Goal: Task Accomplishment & Management: Use online tool/utility

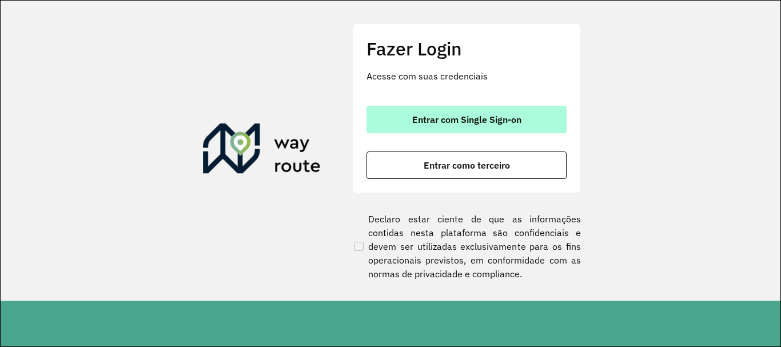
click at [426, 116] on span "Entrar com Single Sign-on" at bounding box center [466, 119] width 109 height 9
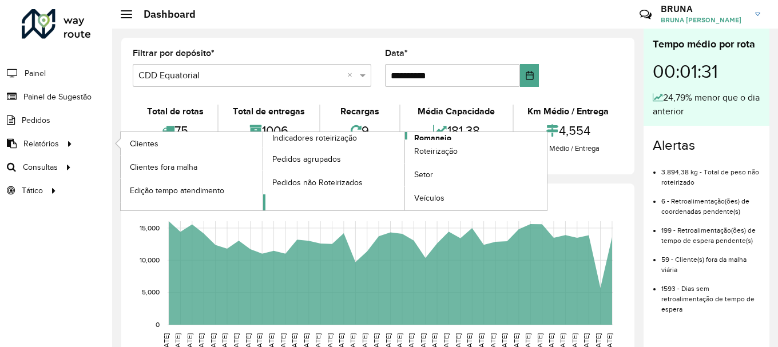
click at [456, 135] on link "Romaneio" at bounding box center [405, 171] width 284 height 78
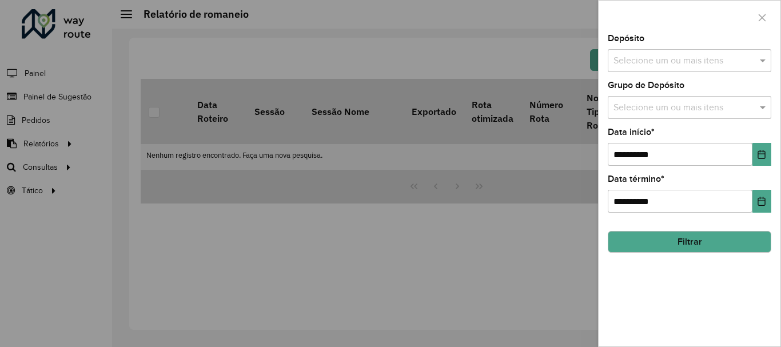
click at [633, 68] on div "Selecione um ou mais itens" at bounding box center [690, 60] width 164 height 23
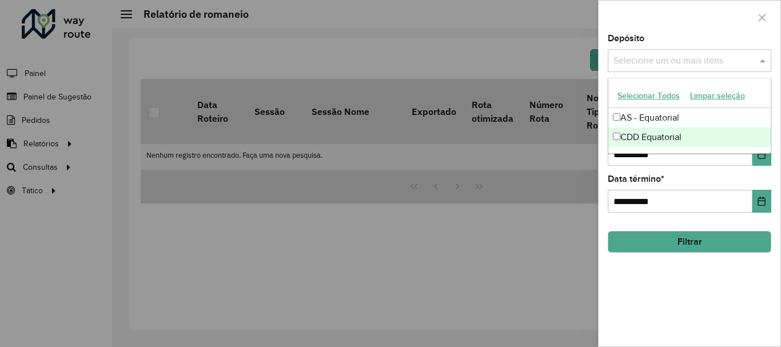
click at [635, 136] on div "CDD Equatorial" at bounding box center [689, 137] width 162 height 19
click at [651, 245] on button "Filtrar" at bounding box center [690, 242] width 164 height 22
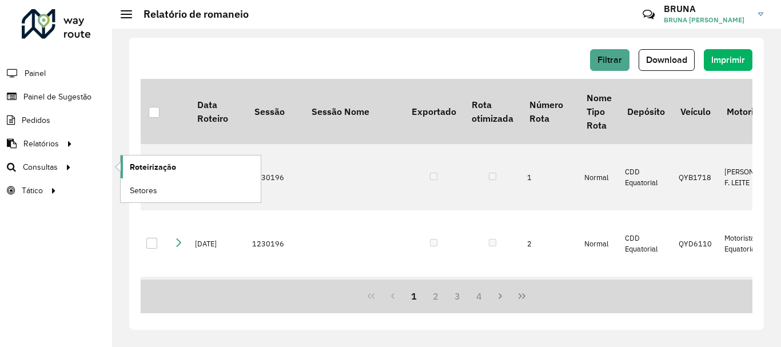
click at [149, 172] on span "Roteirização" at bounding box center [153, 167] width 46 height 12
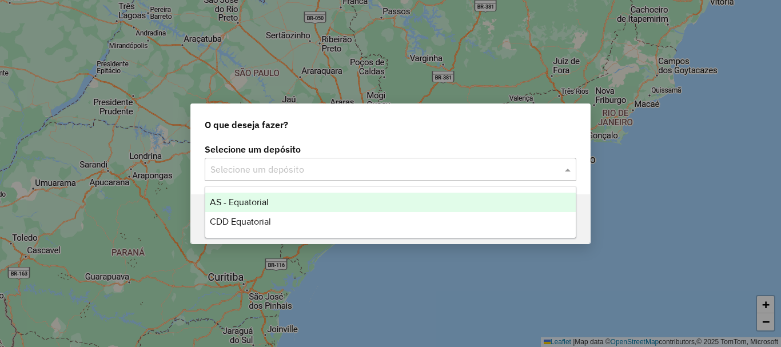
click at [387, 170] on input "text" at bounding box center [378, 170] width 337 height 14
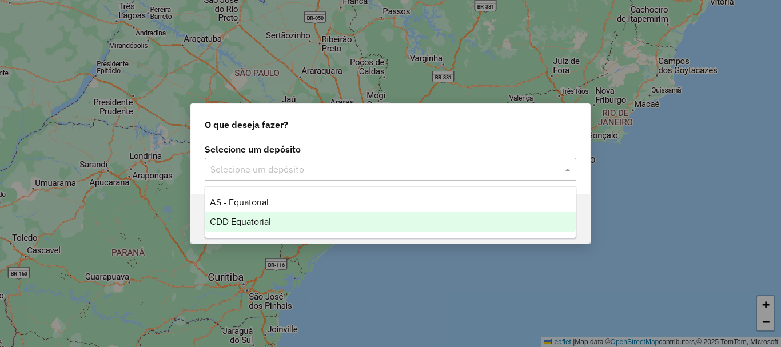
click at [291, 222] on div "CDD Equatorial" at bounding box center [390, 221] width 371 height 19
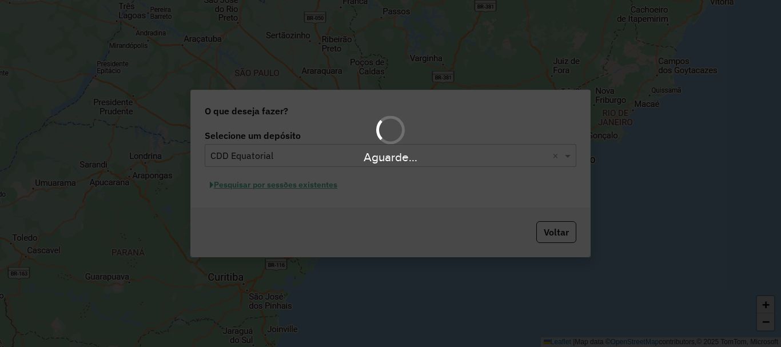
click at [316, 190] on div "Aguarde..." at bounding box center [390, 173] width 781 height 347
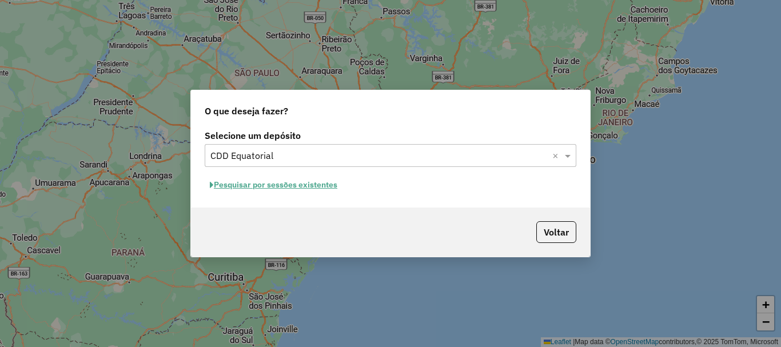
click at [309, 188] on button "Pesquisar por sessões existentes" at bounding box center [274, 185] width 138 height 18
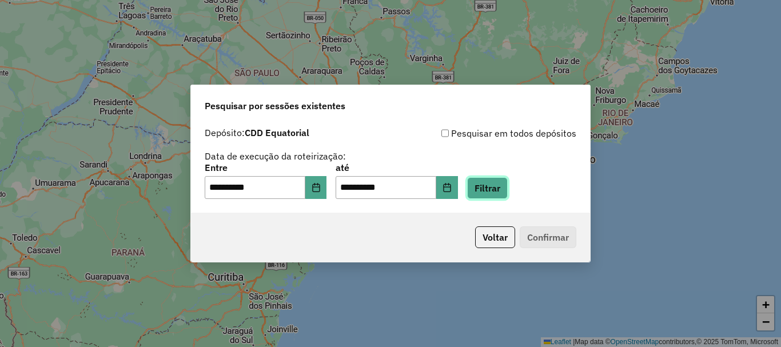
click at [492, 192] on button "Filtrar" at bounding box center [487, 188] width 41 height 22
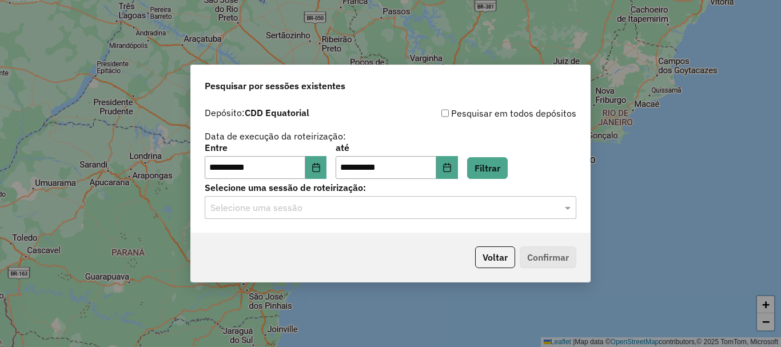
click at [294, 206] on input "text" at bounding box center [378, 208] width 337 height 14
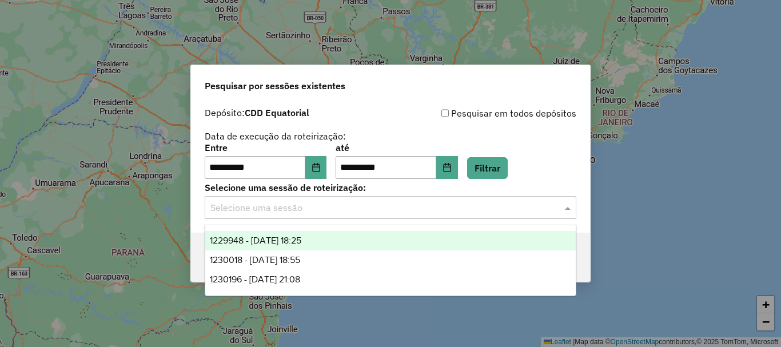
click at [274, 245] on span "1229948 - 15/08/2025 18:25" at bounding box center [255, 241] width 91 height 10
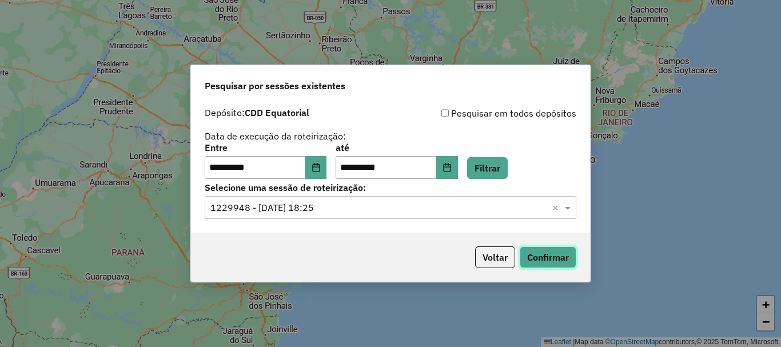
click at [531, 252] on button "Confirmar" at bounding box center [548, 257] width 57 height 22
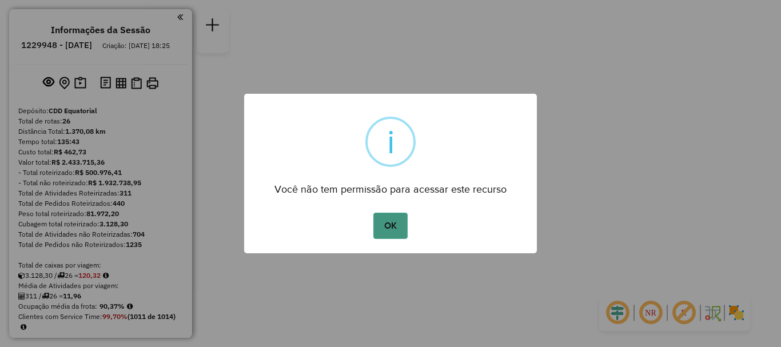
click at [387, 223] on button "OK" at bounding box center [390, 226] width 34 height 26
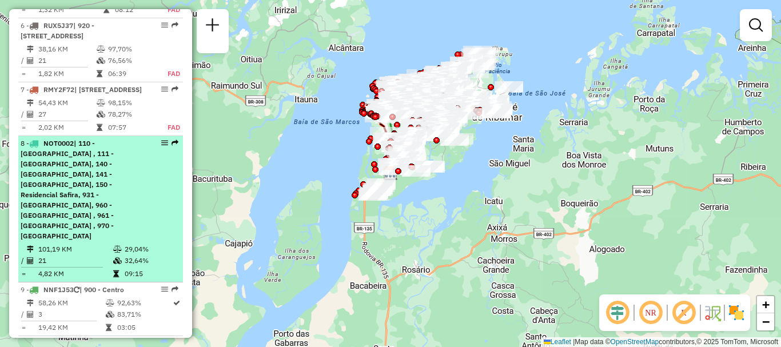
scroll to position [915, 0]
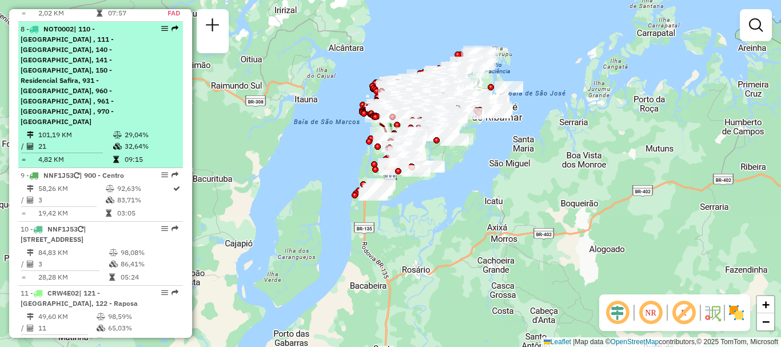
select select "**********"
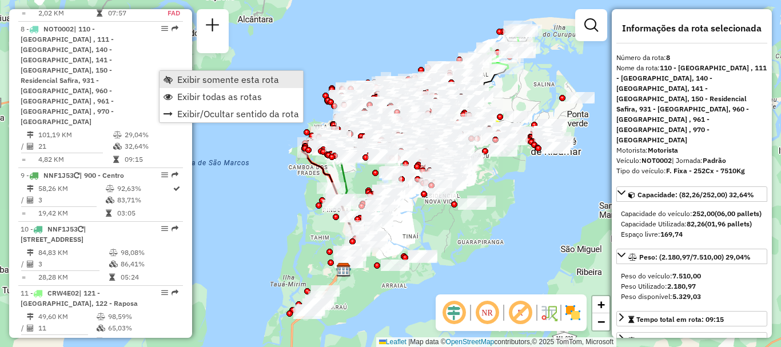
click at [185, 84] on span "Exibir somente esta rota" at bounding box center [228, 79] width 102 height 9
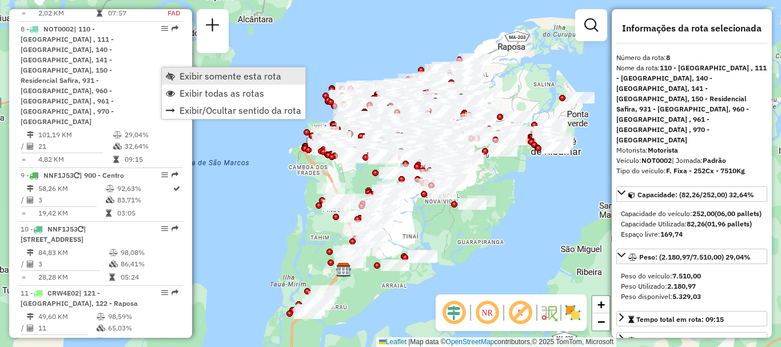
click at [196, 79] on span "Exibir somente esta rota" at bounding box center [231, 75] width 102 height 9
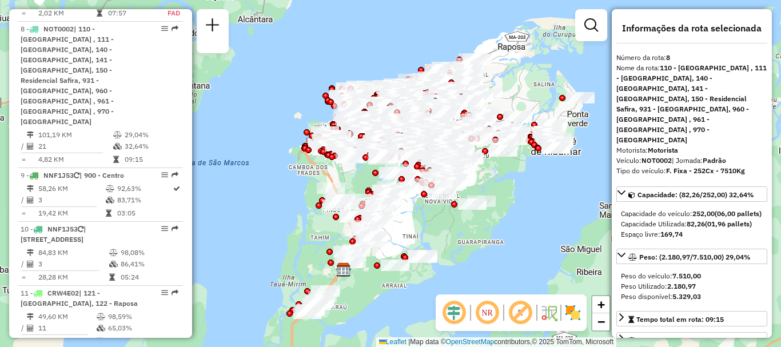
click at [454, 312] on em at bounding box center [453, 312] width 27 height 27
click at [486, 309] on em at bounding box center [486, 312] width 27 height 27
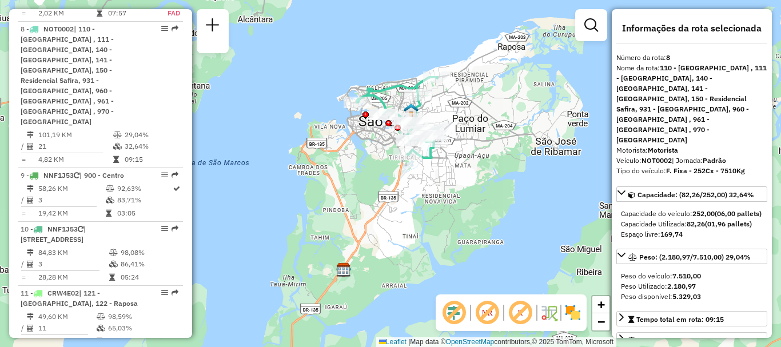
click at [574, 312] on img at bounding box center [573, 313] width 18 height 18
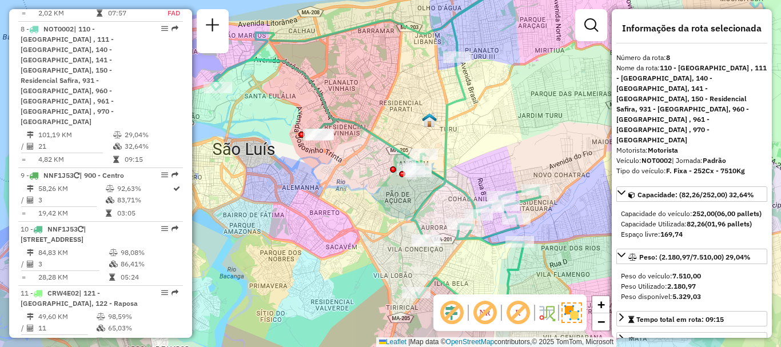
drag, startPoint x: 474, startPoint y: 145, endPoint x: 460, endPoint y: 122, distance: 27.0
click at [460, 124] on div "Janela de atendimento Grade de atendimento Capacidade Transportadoras Veículos …" at bounding box center [390, 173] width 781 height 347
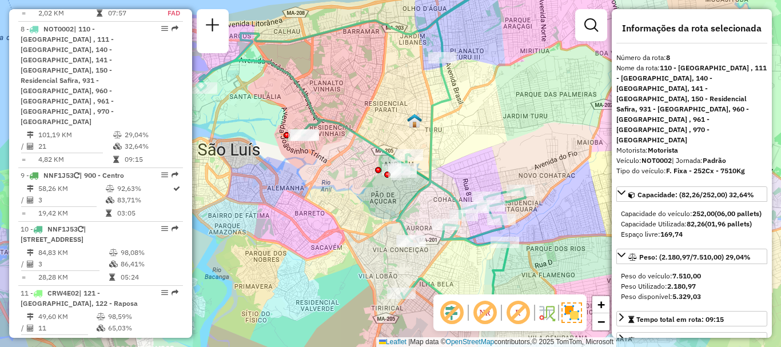
drag, startPoint x: 475, startPoint y: 130, endPoint x: 494, endPoint y: 174, distance: 47.9
click at [494, 173] on div "Janela de atendimento Grade de atendimento Capacidade Transportadoras Veículos …" at bounding box center [390, 173] width 781 height 347
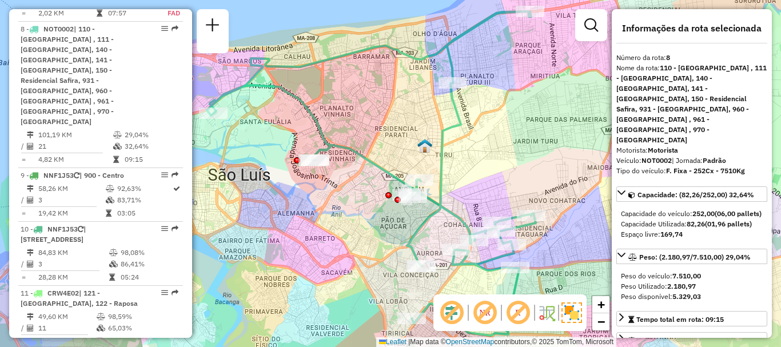
click at [496, 179] on div "Janela de atendimento Grade de atendimento Capacidade Transportadoras Veículos …" at bounding box center [390, 173] width 781 height 347
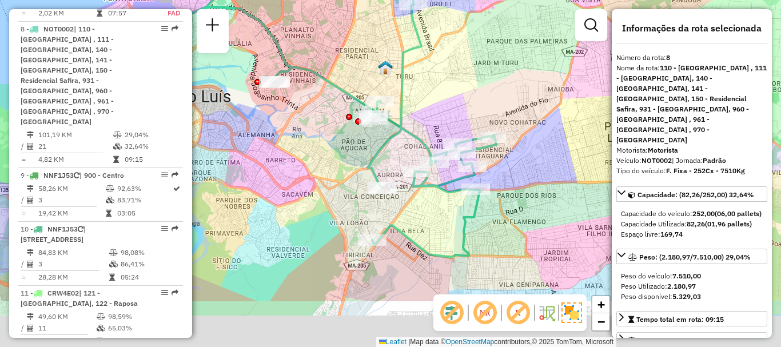
drag, startPoint x: 496, startPoint y: 172, endPoint x: 445, endPoint y: 75, distance: 109.5
click at [445, 75] on div "Janela de atendimento Grade de atendimento Capacidade Transportadoras Veículos …" at bounding box center [390, 173] width 781 height 347
